Goal: Navigation & Orientation: Find specific page/section

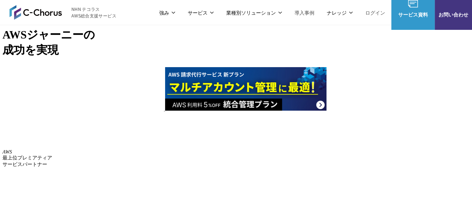
click at [183, 58] on h1 "AWS ジャーニーの 成功を実現" at bounding box center [235, 42] width 467 height 30
drag, startPoint x: 264, startPoint y: 184, endPoint x: 228, endPoint y: 152, distance: 48.6
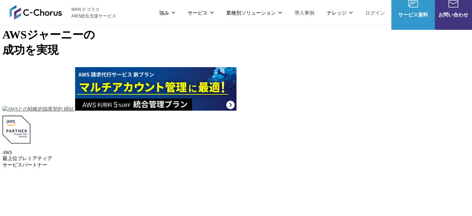
click at [237, 111] on img at bounding box center [155, 88] width 161 height 43
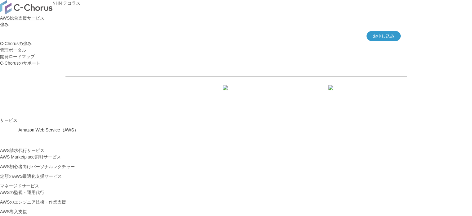
drag, startPoint x: 26, startPoint y: 14, endPoint x: 34, endPoint y: 1, distance: 16.0
click at [26, 14] on img at bounding box center [26, 7] width 52 height 15
